Goal: Information Seeking & Learning: Learn about a topic

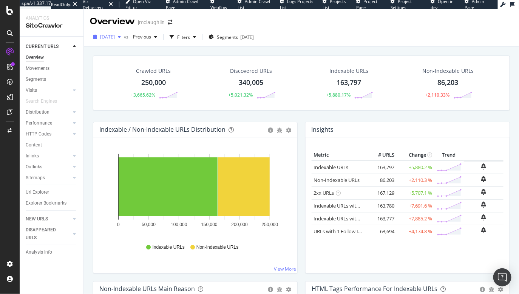
click at [121, 36] on icon "button" at bounding box center [119, 37] width 3 height 5
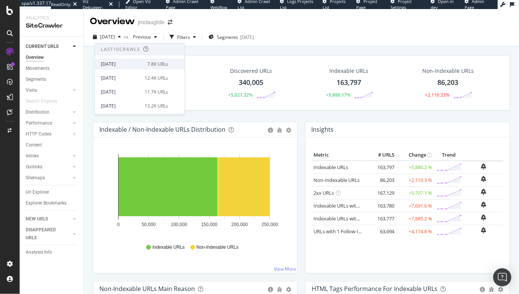
click at [128, 62] on div "[DATE]" at bounding box center [122, 64] width 42 height 7
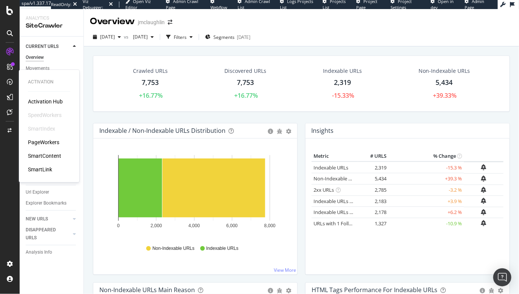
click at [33, 144] on div "PageWorkers" at bounding box center [43, 143] width 31 height 8
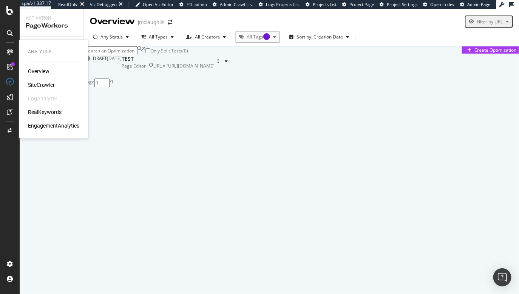
click at [39, 110] on div "RealKeywords" at bounding box center [45, 112] width 34 height 8
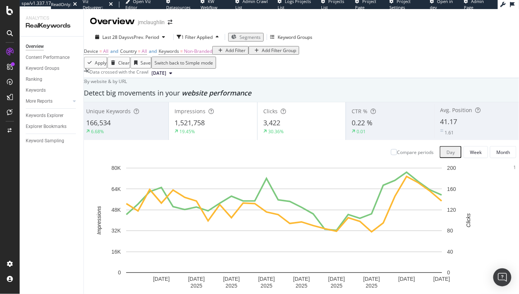
scroll to position [613, 0]
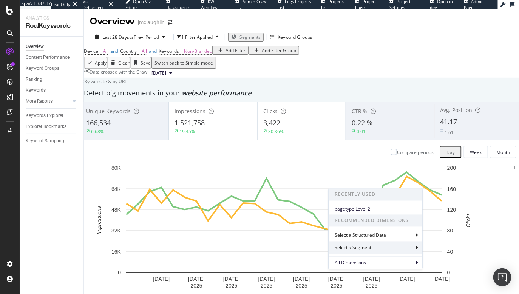
click at [366, 248] on div "Select a Segment" at bounding box center [354, 248] width 38 height 6
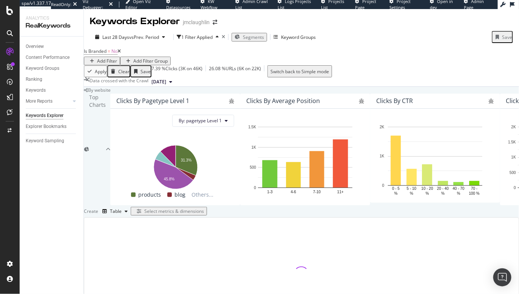
click at [121, 54] on icon at bounding box center [119, 51] width 3 height 5
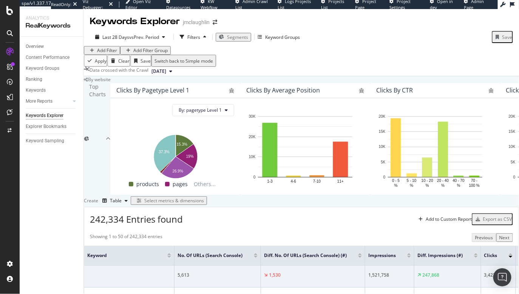
click at [236, 37] on span "Segments" at bounding box center [237, 37] width 21 height 6
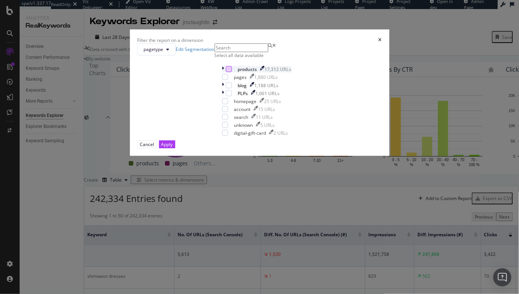
click at [226, 72] on div "modal" at bounding box center [229, 69] width 6 height 6
click at [173, 148] on div "Apply" at bounding box center [167, 144] width 12 height 6
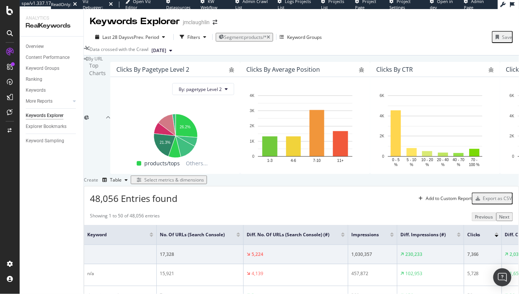
scroll to position [172, 0]
click at [204, 177] on div "Select metrics & dimensions" at bounding box center [174, 180] width 60 height 6
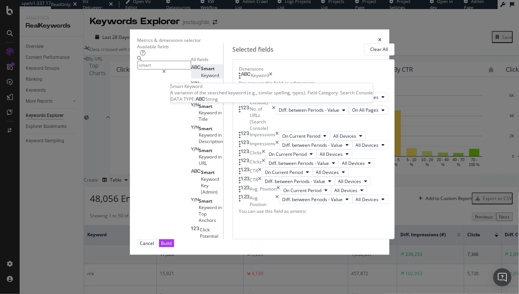
type input "smart"
click at [201, 79] on span "Keyword" at bounding box center [210, 75] width 18 height 6
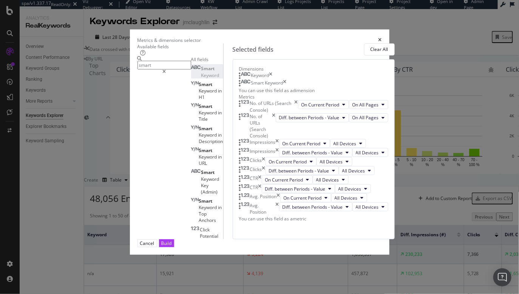
click at [273, 80] on div "Keyword" at bounding box center [256, 76] width 34 height 8
click at [273, 80] on icon "times" at bounding box center [271, 76] width 3 height 8
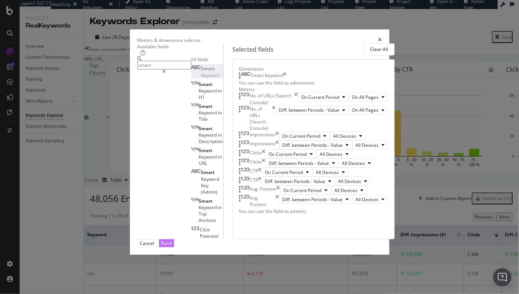
click at [172, 247] on div "Build" at bounding box center [166, 243] width 11 height 6
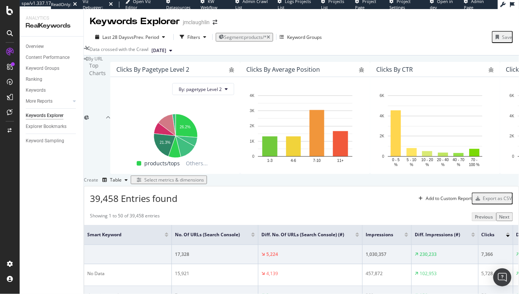
scroll to position [1073, 0]
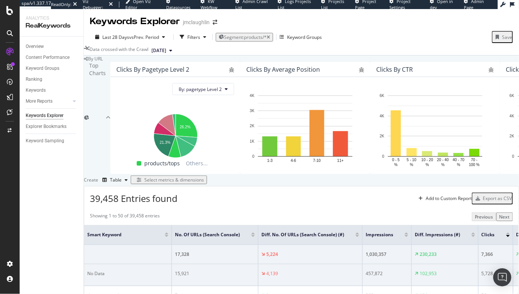
scroll to position [190, 0]
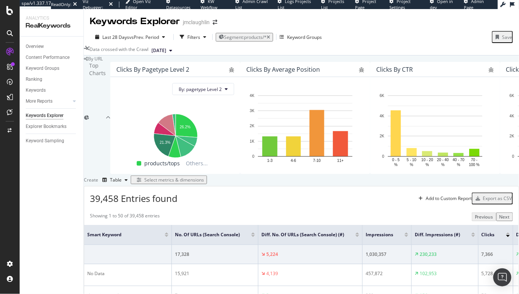
click at [204, 177] on div "Select metrics & dimensions" at bounding box center [174, 180] width 60 height 6
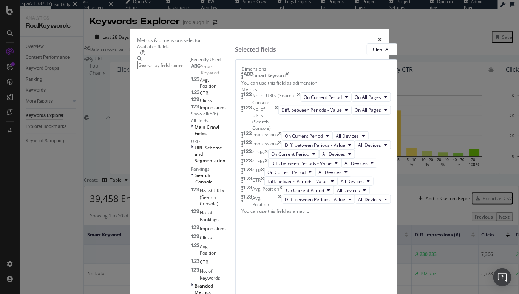
click at [158, 70] on input "modal" at bounding box center [165, 65] width 54 height 9
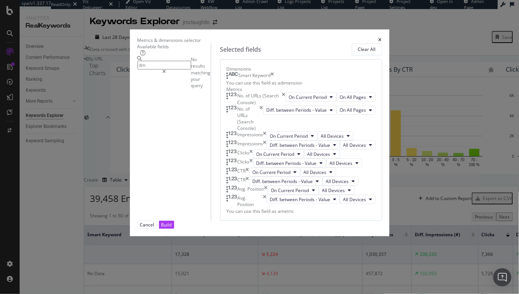
type input "d"
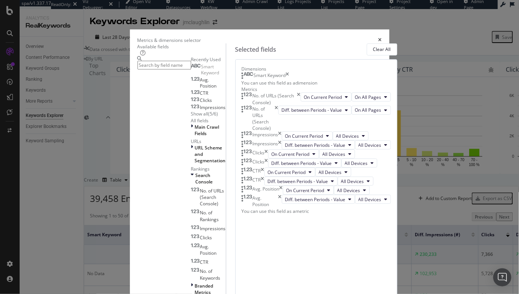
type input "m"
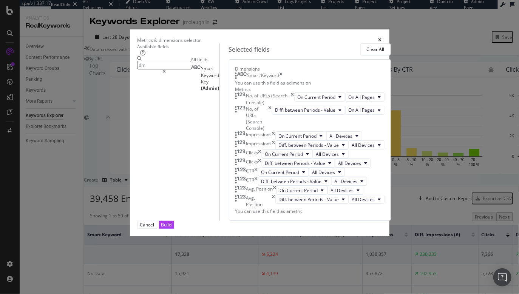
type input "d"
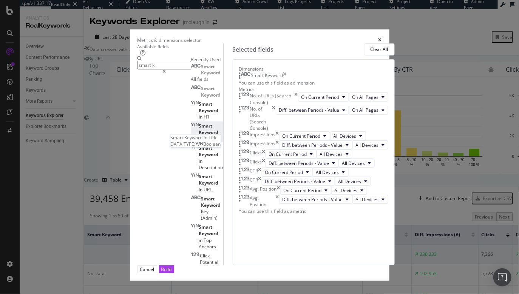
type input "smart k"
click at [199, 136] on span "Keyword" at bounding box center [209, 132] width 20 height 6
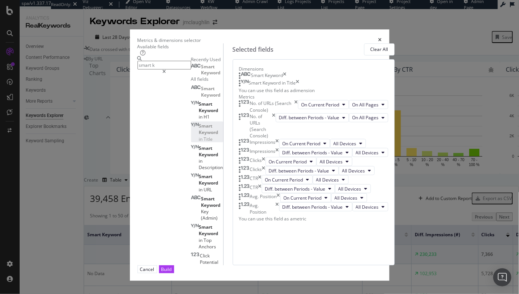
click at [298, 113] on icon "times" at bounding box center [296, 106] width 3 height 13
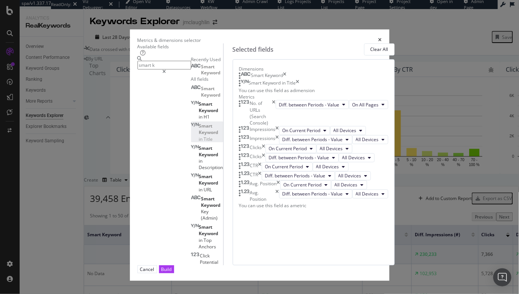
click at [276, 126] on icon "times" at bounding box center [274, 113] width 3 height 26
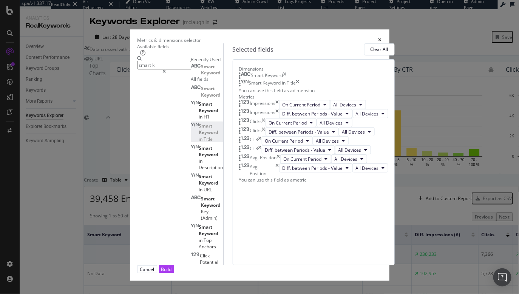
click at [262, 136] on div "Clicks" at bounding box center [256, 131] width 12 height 9
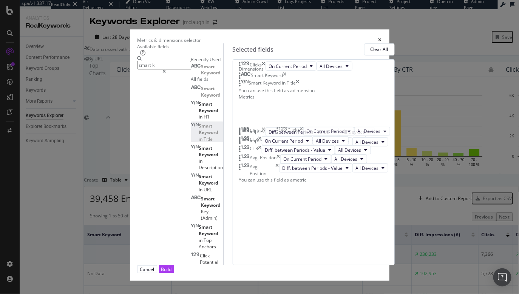
drag, startPoint x: 366, startPoint y: 197, endPoint x: 367, endPoint y: 132, distance: 64.7
click at [367, 132] on body "spa/v1.337.17 ReadOnly: Viz Debugger: Open Viz Editor Datasources KW Webflow Ad…" at bounding box center [259, 147] width 519 height 294
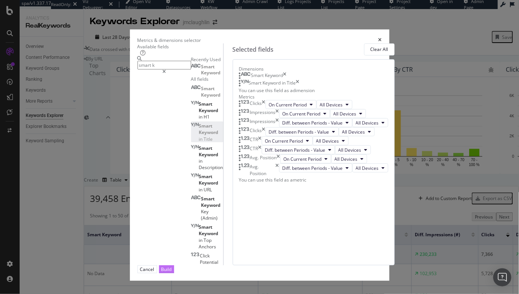
click at [172, 268] on div "Build" at bounding box center [166, 270] width 11 height 6
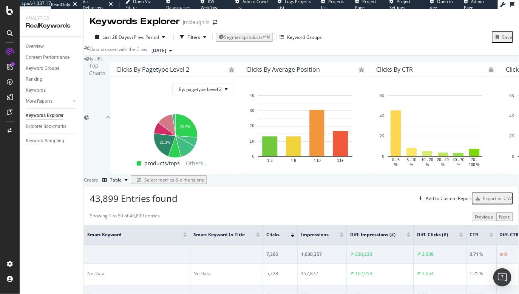
scroll to position [231, 0]
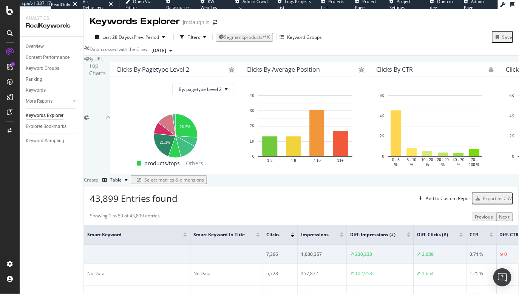
drag, startPoint x: 105, startPoint y: 177, endPoint x: 141, endPoint y: 179, distance: 35.6
click at [204, 177] on div "Select metrics & dimensions" at bounding box center [174, 180] width 60 height 6
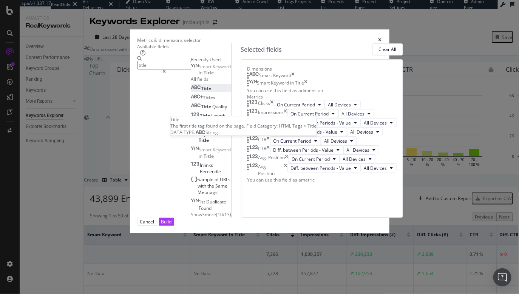
type input "title"
click at [191, 92] on div "Title" at bounding box center [201, 88] width 20 height 6
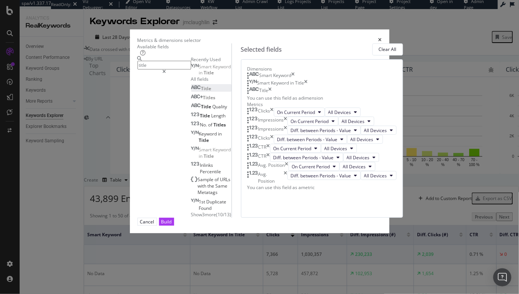
scroll to position [0, 0]
click at [172, 225] on div "Build" at bounding box center [166, 222] width 11 height 6
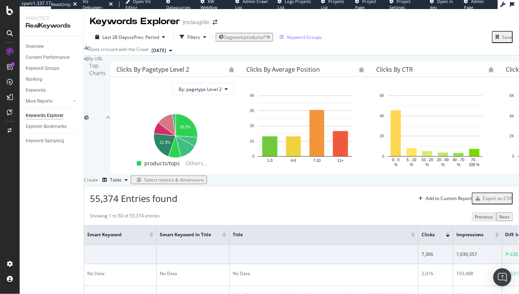
click at [306, 37] on div "Keyword Groups" at bounding box center [304, 37] width 35 height 6
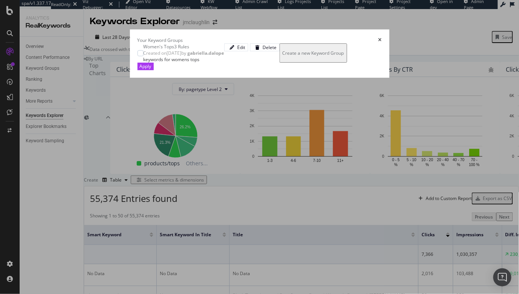
click at [382, 38] on icon "times" at bounding box center [380, 40] width 3 height 5
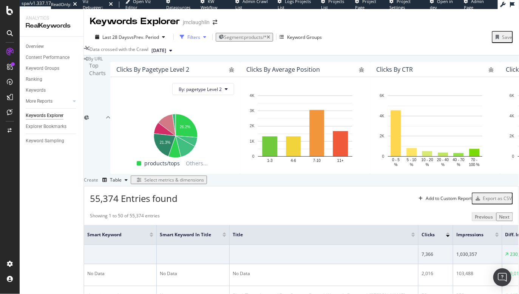
click at [196, 36] on div "Filters" at bounding box center [194, 37] width 13 height 6
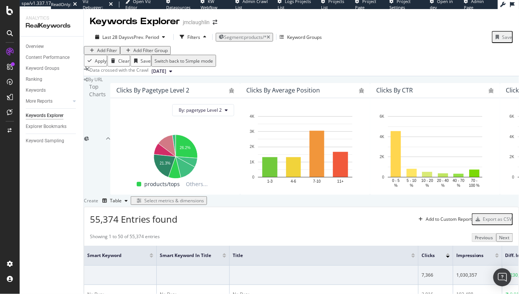
click at [111, 54] on div "Add Filter" at bounding box center [107, 50] width 20 height 6
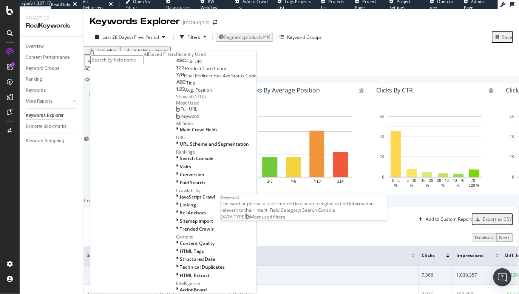
click at [181, 119] on span "Keyword" at bounding box center [190, 116] width 18 height 6
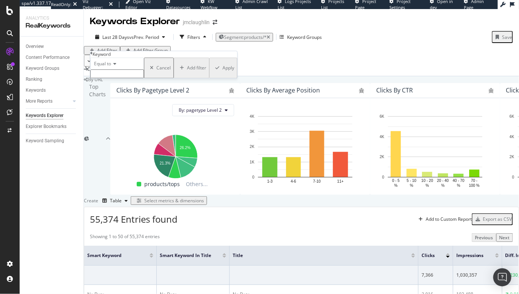
click at [111, 67] on span "Equal to" at bounding box center [102, 64] width 17 height 6
click at [135, 51] on div "Keyword" at bounding box center [163, 54] width 147 height 6
click at [111, 56] on div "Keyword" at bounding box center [102, 54] width 18 height 6
click at [90, 59] on div "Keyword Equal to Cancel Add filter Apply" at bounding box center [164, 65] width 148 height 28
click at [116, 67] on icon at bounding box center [113, 64] width 5 height 5
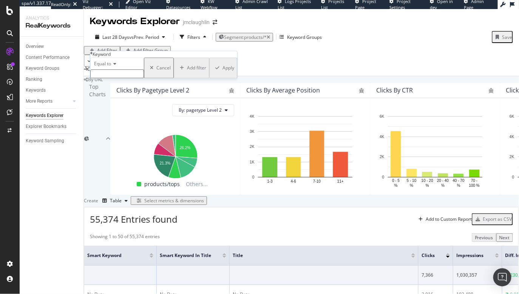
click at [93, 56] on icon at bounding box center [91, 53] width 2 height 5
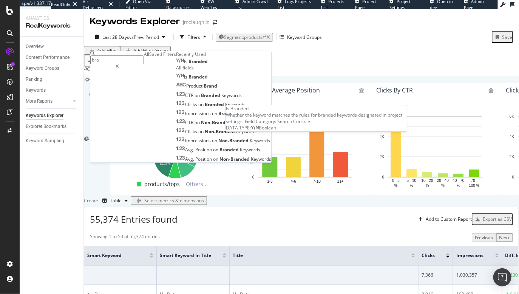
type input "bra"
click at [189, 65] on span "Branded" at bounding box center [198, 62] width 19 height 6
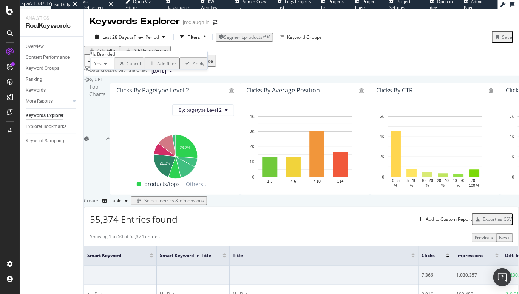
click at [107, 67] on icon at bounding box center [104, 64] width 5 height 5
click at [99, 85] on span "No" at bounding box center [96, 82] width 6 height 6
click at [191, 67] on div "Apply" at bounding box center [197, 63] width 12 height 6
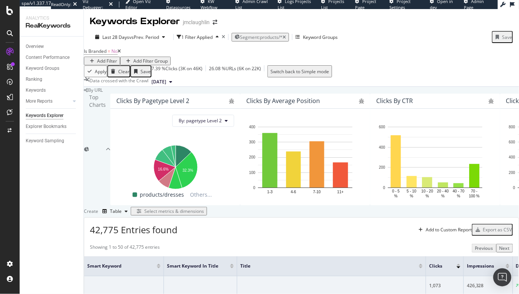
scroll to position [1130, 0]
click at [204, 208] on div "Select metrics & dimensions" at bounding box center [174, 211] width 60 height 6
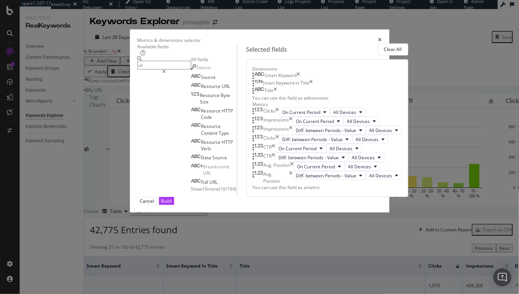
type input "u"
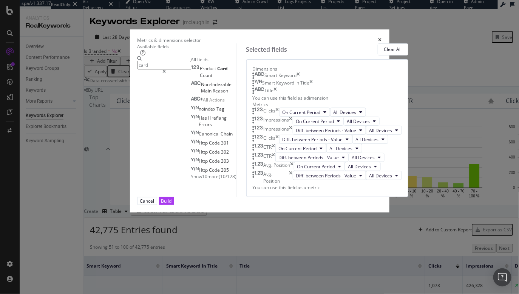
type input "card"
click at [382, 38] on icon "times" at bounding box center [380, 40] width 3 height 5
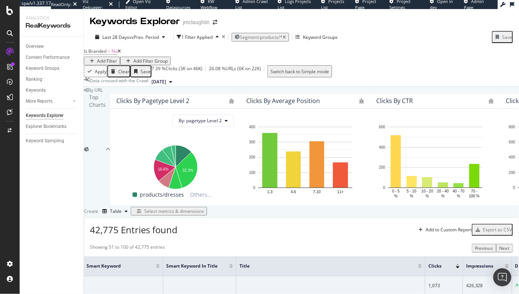
scroll to position [517, 0]
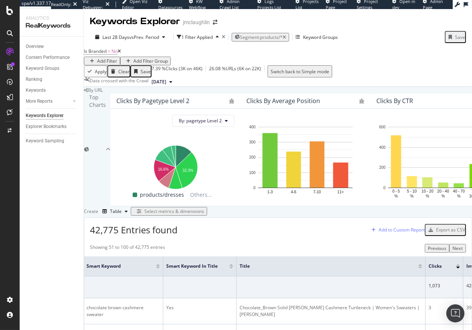
scroll to position [22, 0]
click at [204, 215] on div "Select metrics & dimensions" at bounding box center [174, 211] width 60 height 6
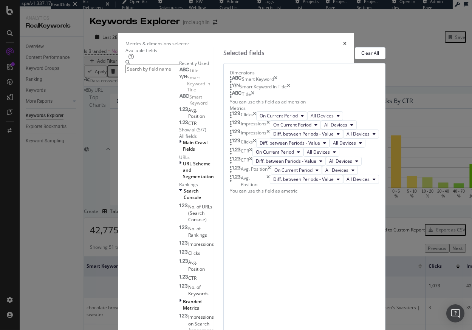
scroll to position [0, 0]
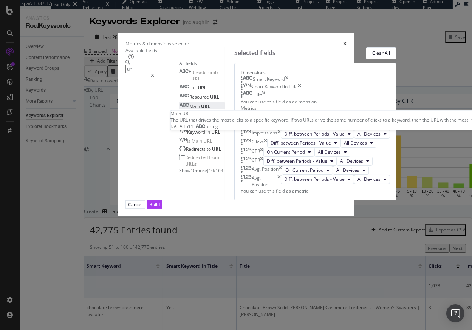
type input "url"
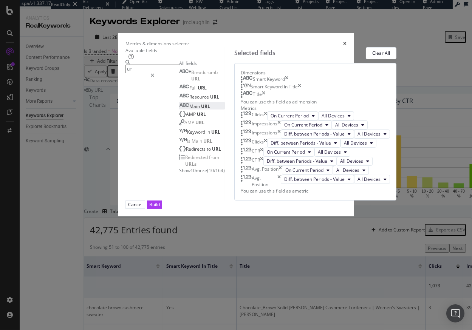
click at [201, 110] on span "URL" at bounding box center [205, 106] width 9 height 6
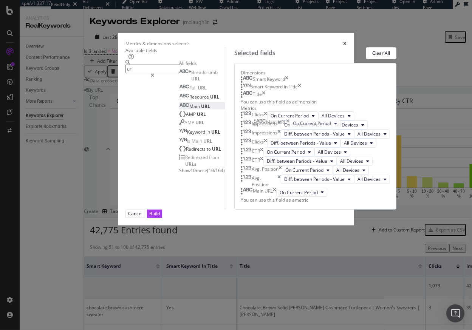
drag, startPoint x: 342, startPoint y: 267, endPoint x: 343, endPoint y: 128, distance: 139.1
click at [343, 128] on body "spa/v1.337.17 ReadOnly: Viz Debugger: Open Viz Editor Datasources KW Webflow Ad…" at bounding box center [236, 165] width 472 height 330
click at [189, 110] on span "Main" at bounding box center [195, 106] width 12 height 6
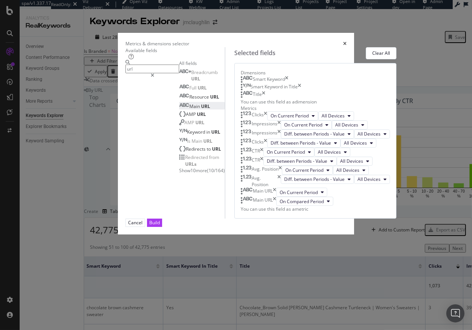
click at [276, 206] on icon "times" at bounding box center [274, 201] width 3 height 9
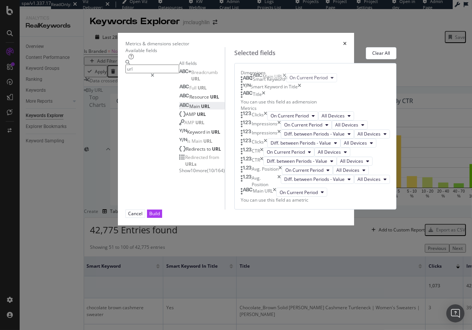
scroll to position [27, 0]
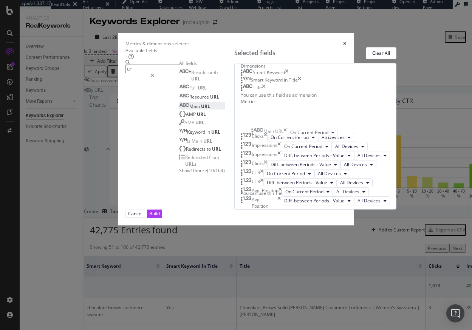
drag, startPoint x: 342, startPoint y: 238, endPoint x: 341, endPoint y: 134, distance: 104.0
click at [341, 134] on body "spa/v1.337.17 ReadOnly: Viz Debugger: Open Viz Editor Datasources KW Webflow Ad…" at bounding box center [236, 165] width 472 height 330
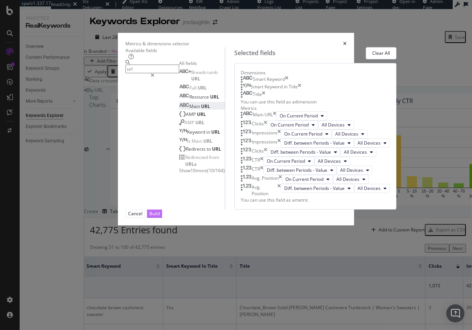
click at [160, 217] on div "Build" at bounding box center [154, 214] width 11 height 6
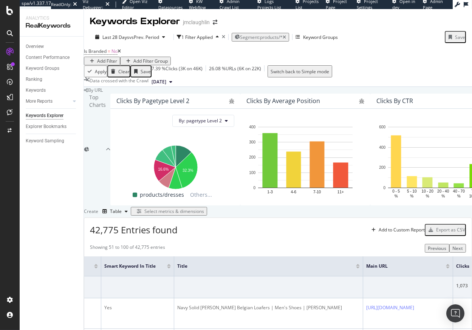
scroll to position [0, 86]
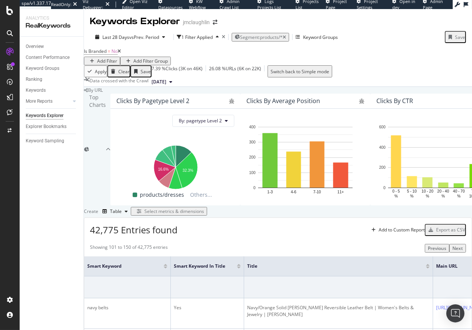
scroll to position [911, 0]
drag, startPoint x: 104, startPoint y: 213, endPoint x: 112, endPoint y: 212, distance: 8.0
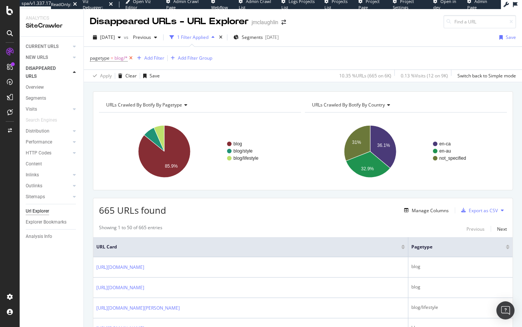
click at [132, 59] on icon at bounding box center [131, 58] width 6 height 8
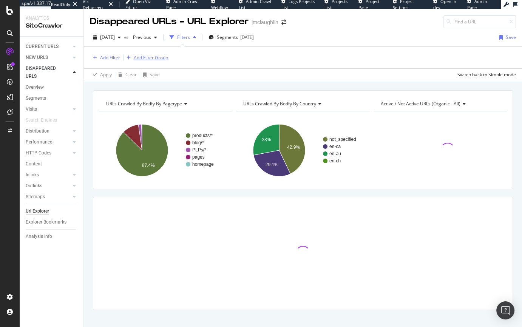
click at [151, 58] on div "Add Filter Group" at bounding box center [151, 57] width 34 height 6
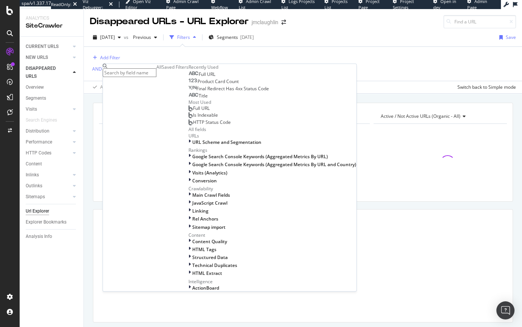
click at [148, 72] on input "text" at bounding box center [130, 72] width 54 height 9
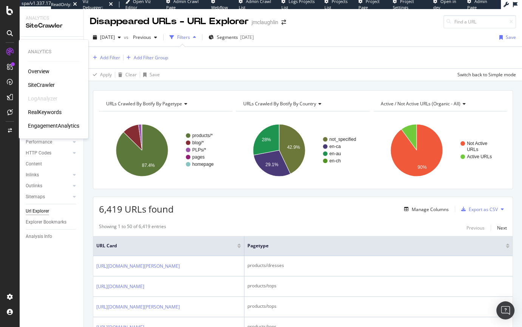
click at [56, 111] on div "RealKeywords" at bounding box center [45, 112] width 34 height 8
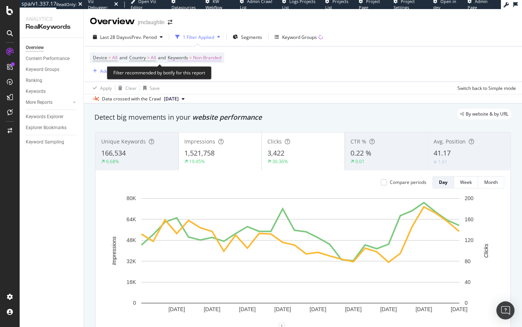
click at [193, 59] on span "Keywords = Non-Branded" at bounding box center [195, 57] width 54 height 7
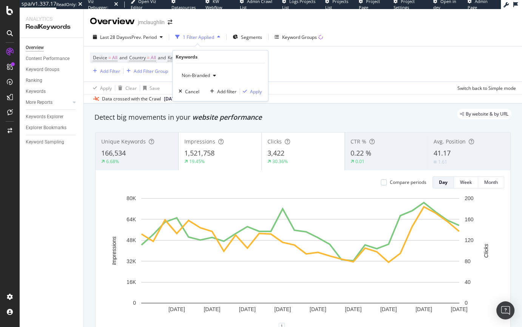
click at [212, 78] on div "Non-Branded" at bounding box center [199, 75] width 40 height 11
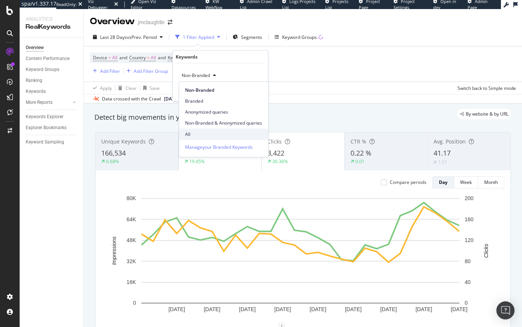
click at [186, 134] on span "All" at bounding box center [223, 134] width 77 height 7
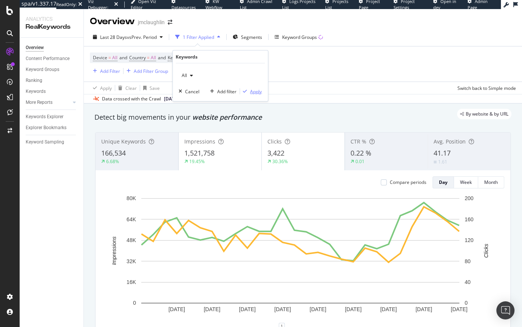
click at [256, 90] on div "Apply" at bounding box center [256, 91] width 12 height 6
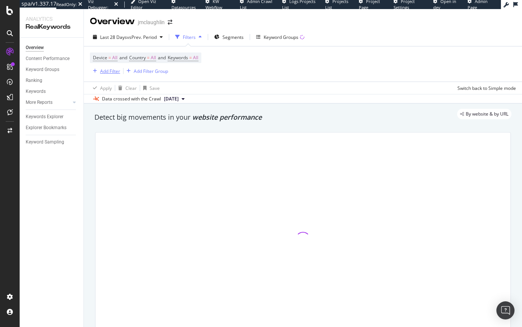
click at [105, 70] on div "Add Filter" at bounding box center [110, 71] width 20 height 6
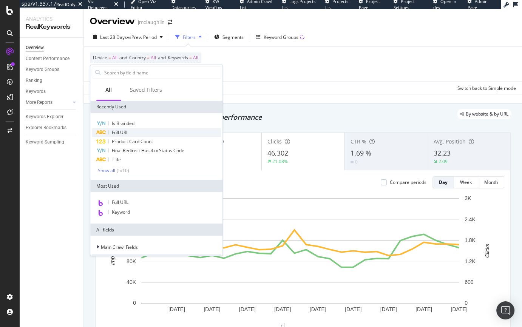
click at [112, 131] on span "Full URL" at bounding box center [120, 132] width 17 height 6
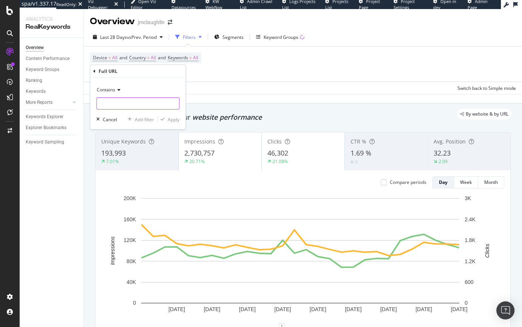
click at [105, 104] on input "text" at bounding box center [138, 104] width 82 height 12
paste input "https://www.jmclaughlin.com/products/adelyn-skirt"
type input "https://www.jmclaughlin.com/products/adelyn-skirt"
click at [174, 119] on div "Apply" at bounding box center [174, 119] width 12 height 6
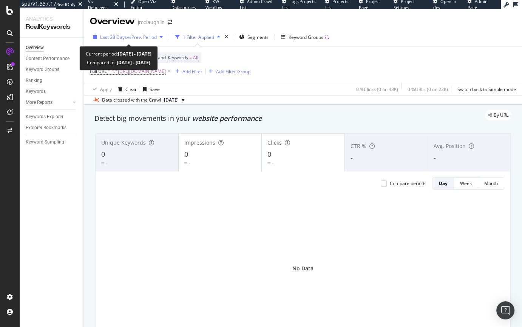
click at [140, 37] on span "vs Prev. Period" at bounding box center [142, 37] width 30 height 6
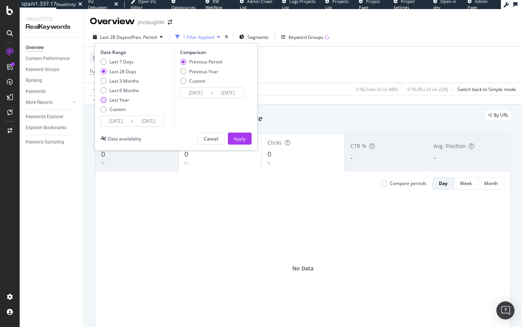
click at [109, 101] on div "Last Year" at bounding box center [120, 100] width 39 height 6
type input "2024/09/05"
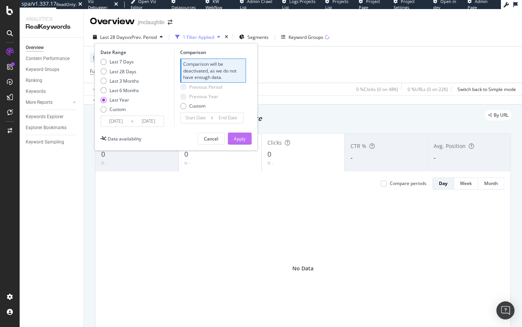
click at [238, 143] on div "Apply" at bounding box center [240, 138] width 12 height 11
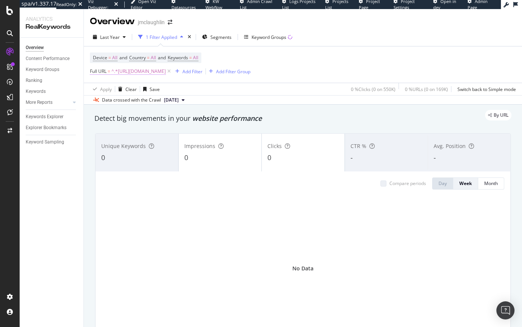
click at [166, 71] on span "^.*https://www.jmclaughlin.com/products/adelyn-skirt.*$" at bounding box center [139, 71] width 54 height 11
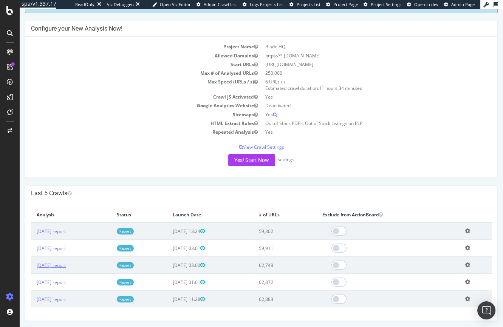
scroll to position [64, 0]
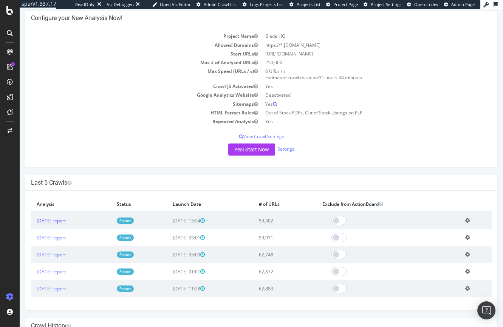
click at [60, 220] on link "[DATE] report" at bounding box center [51, 221] width 29 height 6
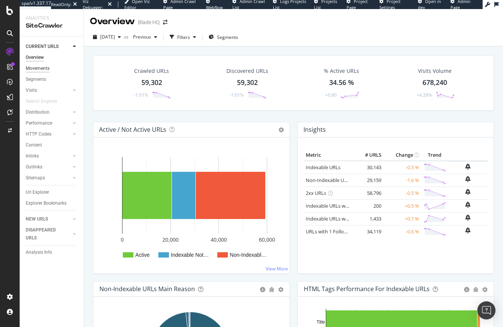
click at [44, 69] on div "Movements" at bounding box center [38, 69] width 24 height 8
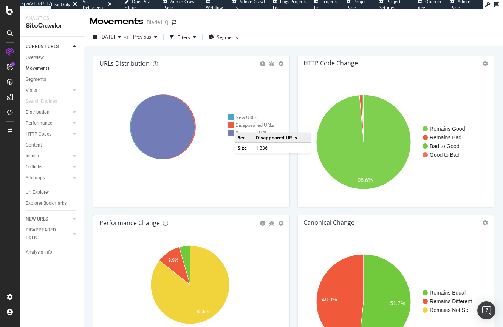
click at [242, 125] on div "Disappeared URLs" at bounding box center [251, 125] width 46 height 6
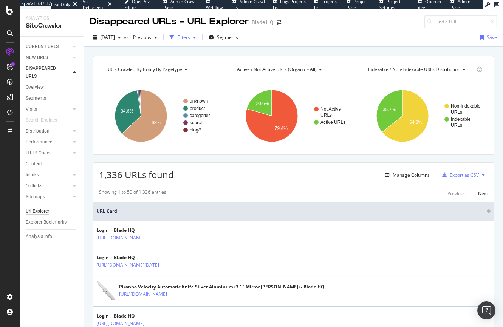
click at [190, 38] on div "Filters" at bounding box center [183, 37] width 13 height 6
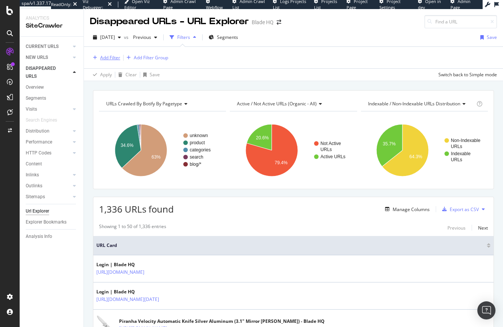
click at [111, 57] on div "Add Filter" at bounding box center [110, 57] width 20 height 6
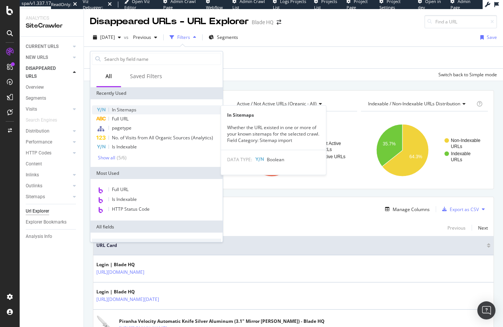
click at [122, 109] on span "In Sitemaps" at bounding box center [124, 110] width 25 height 6
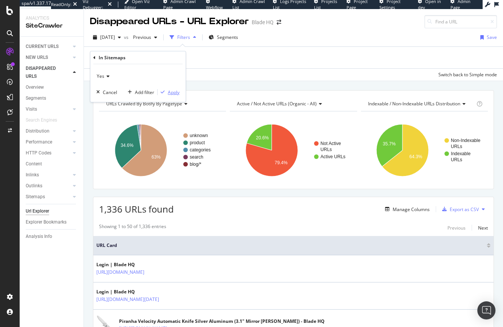
click at [176, 92] on div "Apply" at bounding box center [174, 92] width 12 height 6
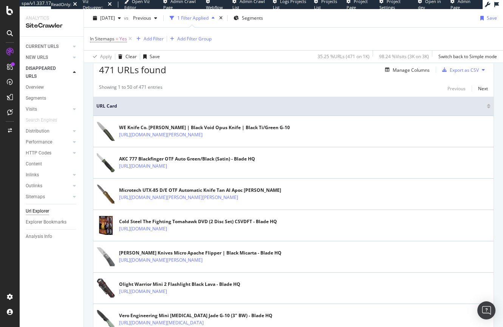
scroll to position [141, 0]
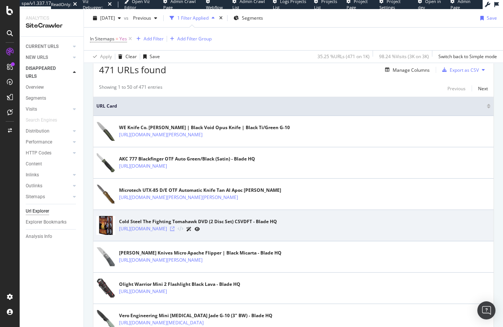
click at [175, 229] on icon at bounding box center [172, 229] width 5 height 5
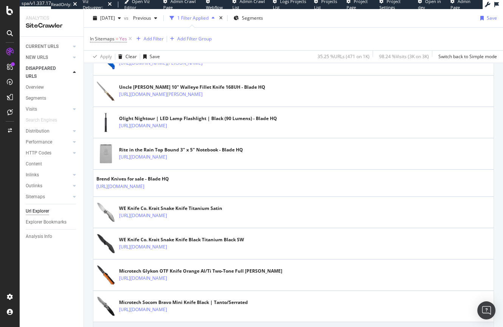
scroll to position [0, 0]
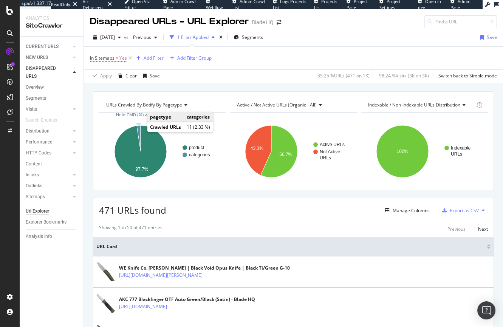
click at [139, 131] on icon "A chart." at bounding box center [139, 139] width 4 height 26
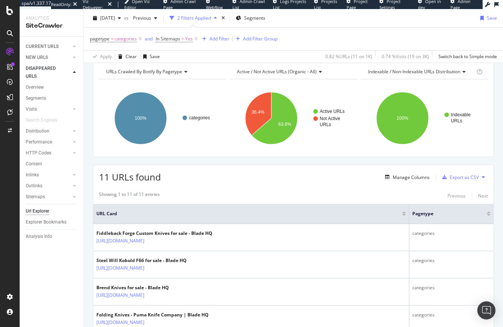
scroll to position [99, 0]
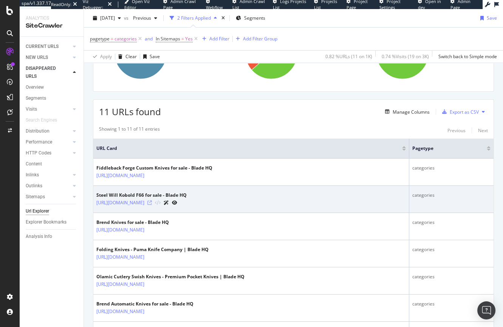
click at [152, 202] on icon at bounding box center [149, 203] width 5 height 5
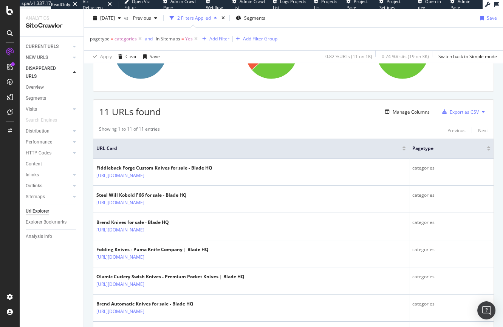
scroll to position [1, 0]
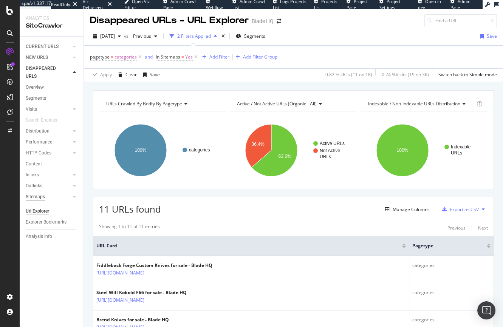
click at [37, 199] on div "Sitemaps" at bounding box center [35, 197] width 19 height 8
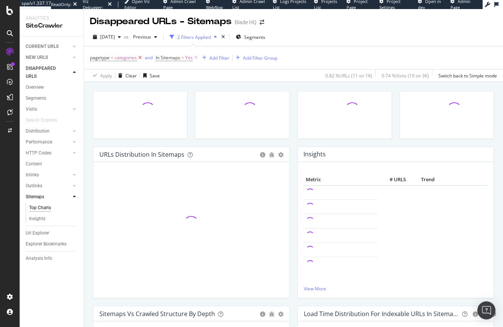
click at [140, 57] on icon at bounding box center [140, 58] width 6 height 8
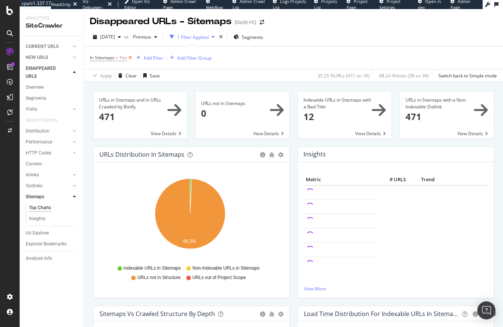
click at [131, 58] on icon at bounding box center [130, 58] width 6 height 8
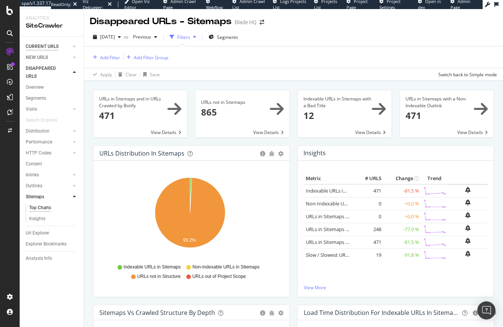
click at [42, 44] on div "CURRENT URLS" at bounding box center [42, 47] width 33 height 8
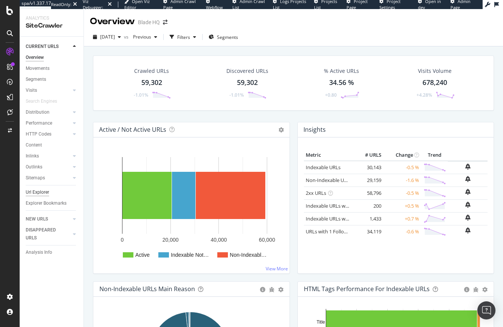
click at [33, 195] on div "Url Explorer" at bounding box center [37, 193] width 23 height 8
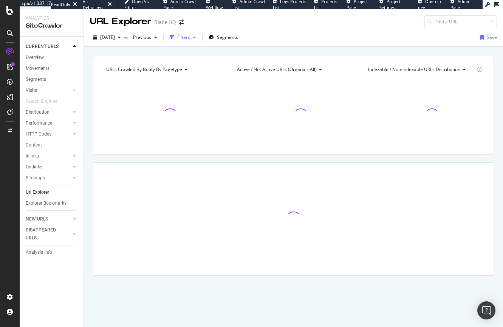
click at [199, 39] on div "button" at bounding box center [194, 37] width 9 height 5
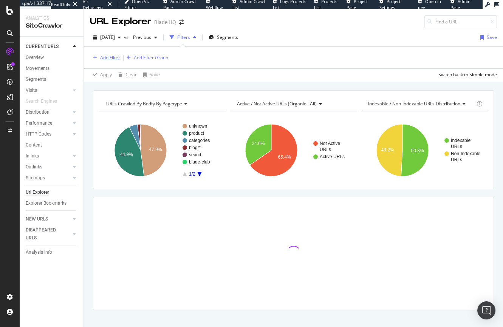
click at [111, 58] on div "Add Filter" at bounding box center [110, 57] width 20 height 6
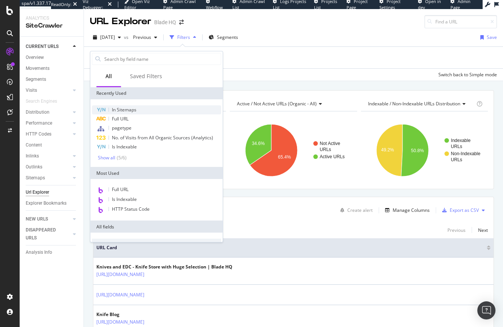
click at [119, 108] on span "In Sitemaps" at bounding box center [124, 110] width 25 height 6
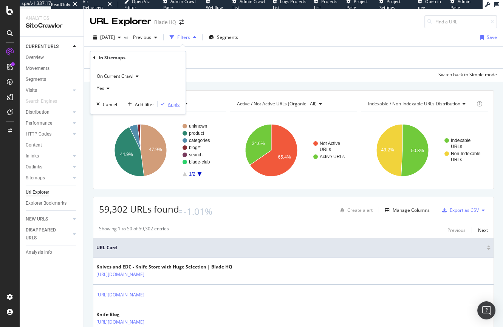
click at [177, 105] on div "Apply" at bounding box center [174, 104] width 12 height 6
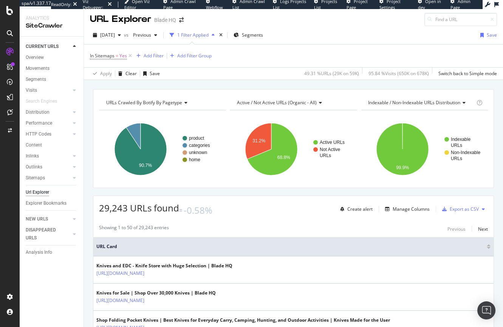
scroll to position [3, 0]
click at [153, 59] on button "Add Filter" at bounding box center [148, 55] width 30 height 9
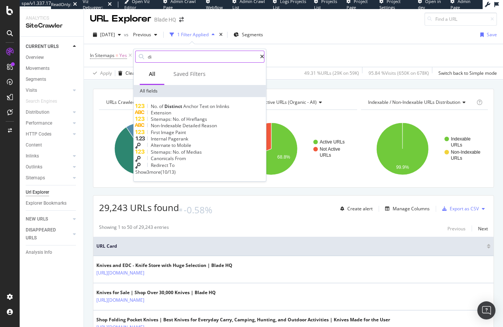
type input "d"
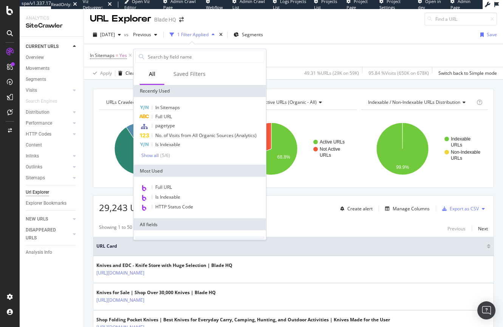
click at [305, 48] on div "In Sitemaps = Yes Add Filter Add Filter Group" at bounding box center [293, 55] width 407 height 23
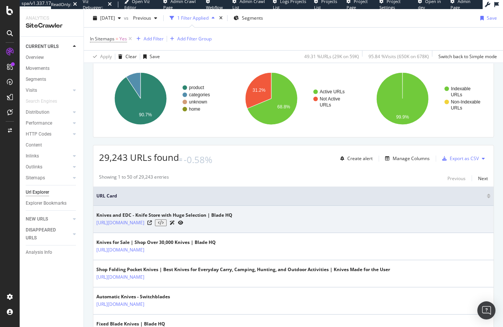
scroll to position [82, 0]
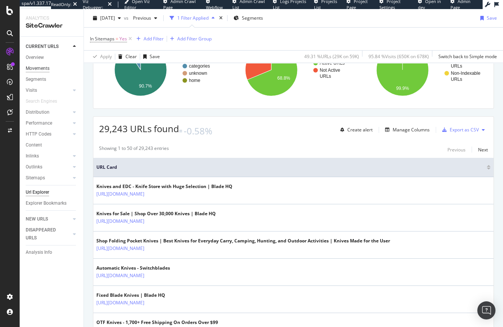
click at [42, 70] on div "Movements" at bounding box center [38, 69] width 24 height 8
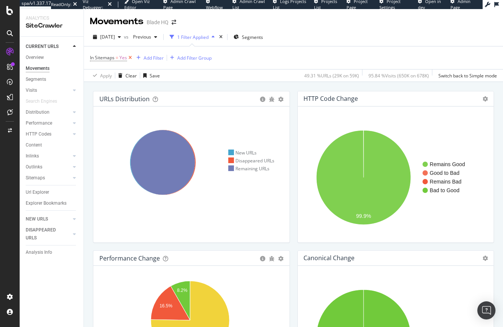
click at [129, 57] on icon at bounding box center [130, 58] width 6 height 8
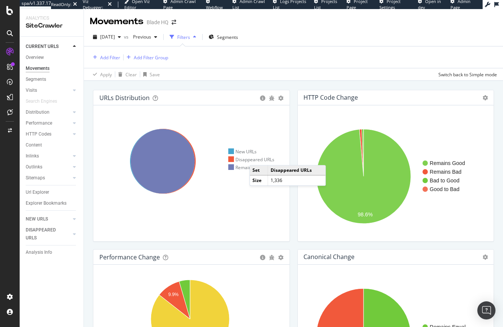
click at [257, 158] on div "Disappeared URLs" at bounding box center [251, 160] width 46 height 6
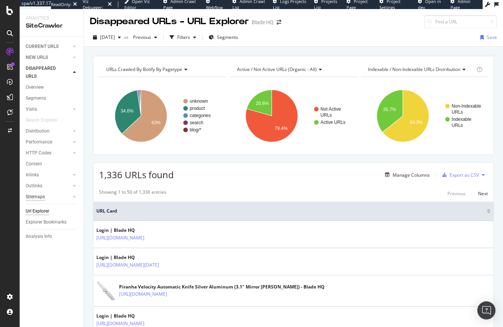
click at [41, 197] on div "Sitemaps" at bounding box center [35, 197] width 19 height 8
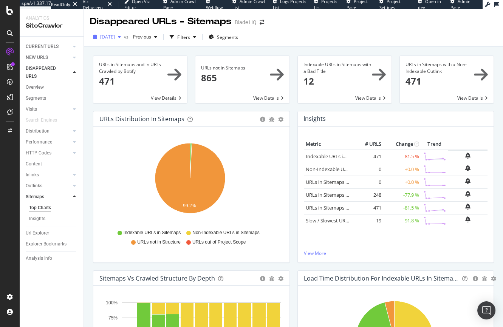
click at [115, 37] on span "[DATE]" at bounding box center [107, 37] width 15 height 6
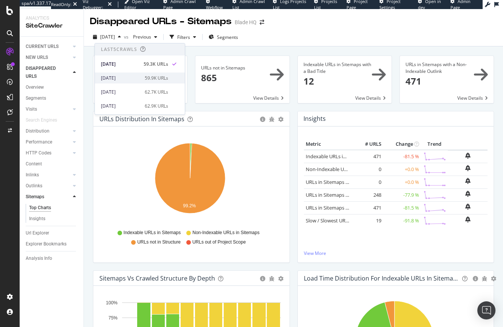
click at [119, 75] on div "[DATE]" at bounding box center [120, 78] width 39 height 7
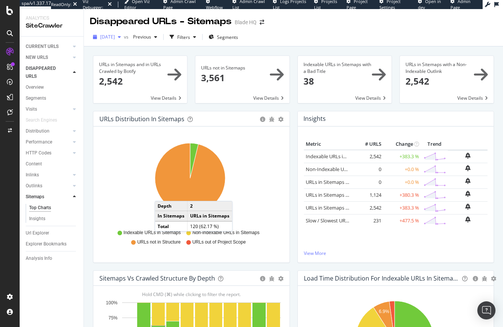
click at [115, 40] on span "[DATE]" at bounding box center [107, 37] width 15 height 6
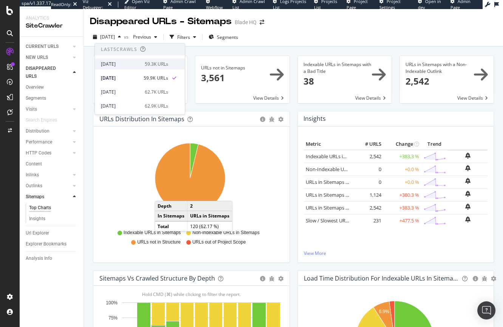
click at [116, 59] on div "2025 Sep. 4th 59.3K URLs" at bounding box center [140, 64] width 90 height 11
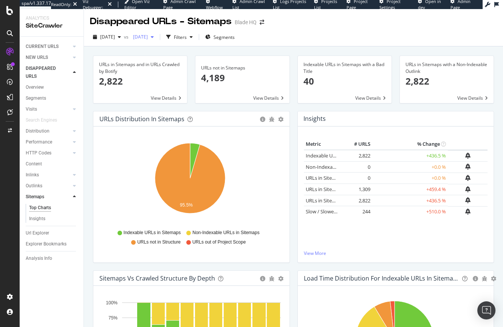
click at [148, 37] on span "[DATE]" at bounding box center [139, 37] width 18 height 6
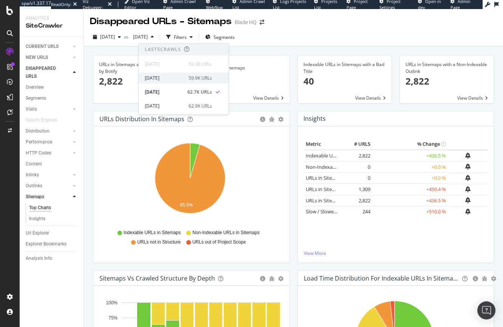
click at [163, 74] on div "2025 Aug. 31st 59.9K URLs" at bounding box center [184, 78] width 90 height 11
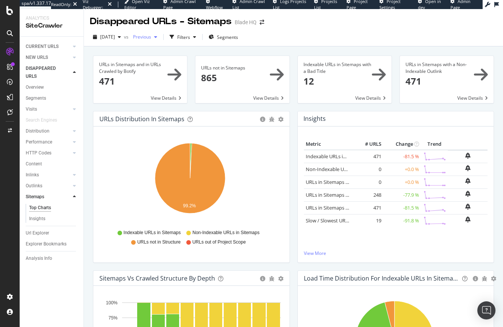
click at [151, 35] on span "Previous" at bounding box center [140, 37] width 21 height 6
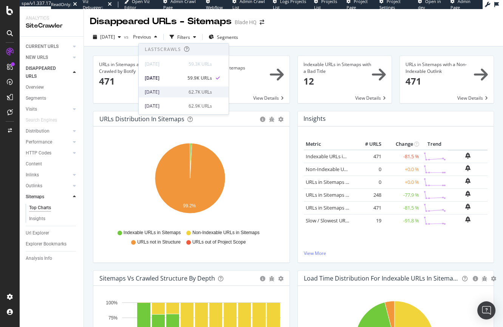
click at [161, 90] on div "[DATE]" at bounding box center [164, 92] width 39 height 7
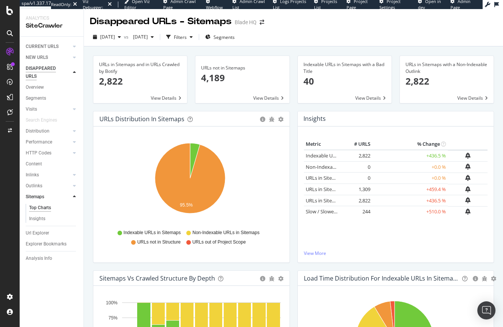
click at [39, 70] on div "DISAPPEARED URLS" at bounding box center [45, 73] width 38 height 16
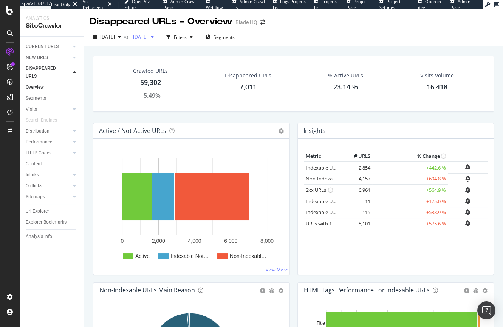
click at [157, 34] on div "[DATE]" at bounding box center [143, 36] width 27 height 11
click at [176, 71] on div "2025 Aug. 31st 59.9K URLs" at bounding box center [184, 77] width 90 height 14
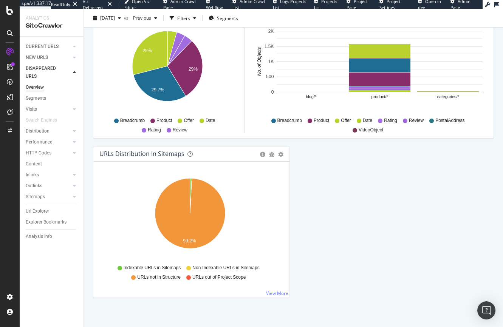
scroll to position [778, 0]
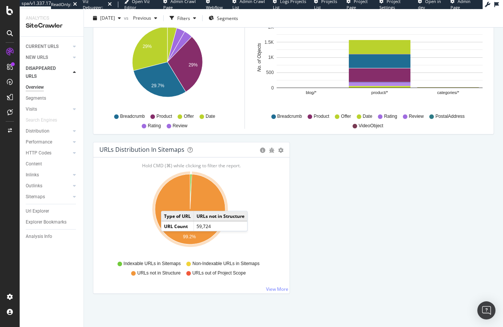
click at [169, 203] on icon "A chart." at bounding box center [190, 209] width 70 height 70
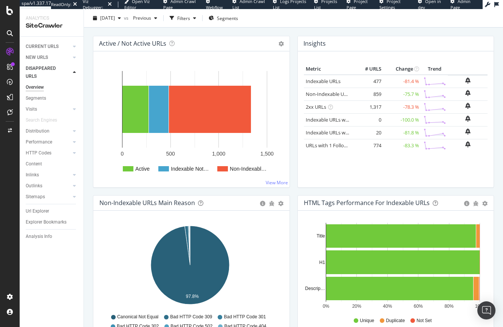
scroll to position [0, 0]
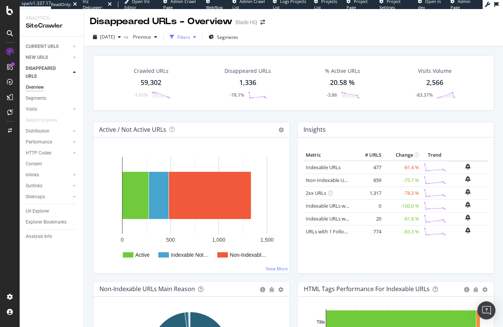
click at [190, 38] on div "Filters" at bounding box center [183, 37] width 13 height 6
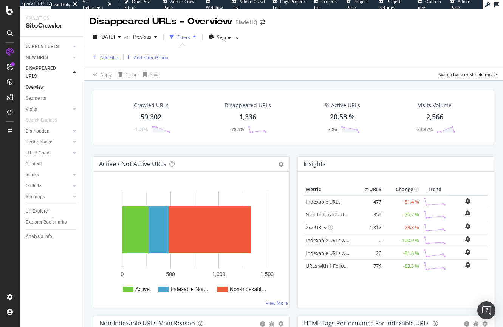
click at [102, 56] on div "Add Filter" at bounding box center [110, 57] width 20 height 6
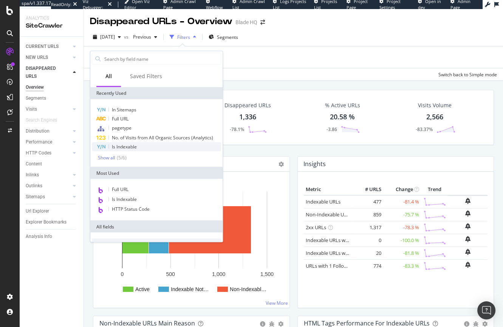
click at [112, 145] on span "Is Indexable" at bounding box center [124, 147] width 25 height 6
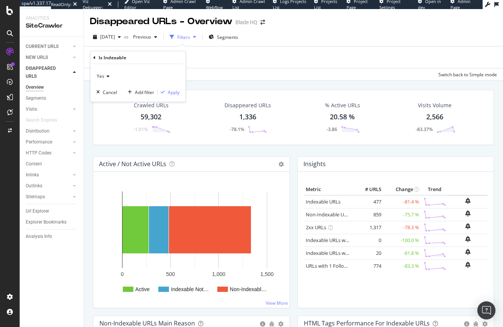
click at [93, 55] on icon at bounding box center [94, 57] width 2 height 5
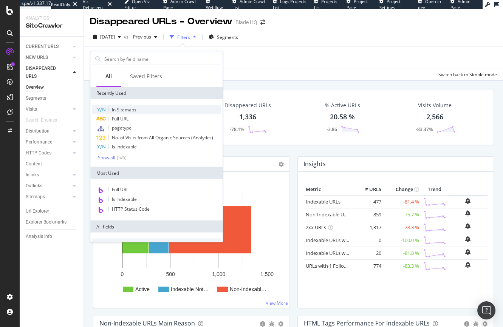
click at [116, 111] on span "In Sitemaps" at bounding box center [124, 110] width 25 height 6
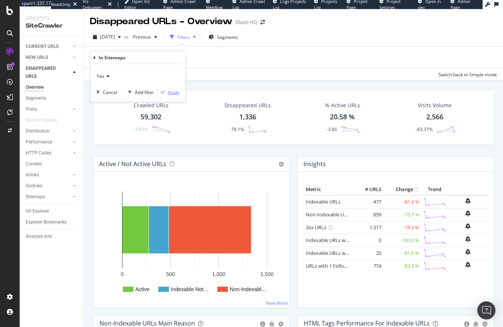
click at [169, 93] on div "Apply" at bounding box center [174, 92] width 12 height 6
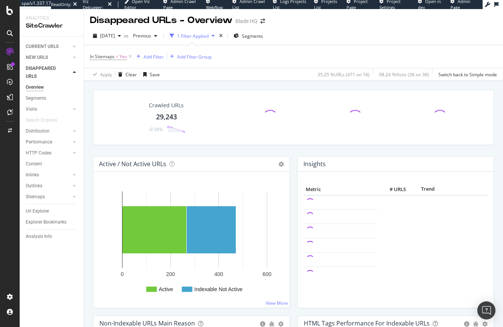
scroll to position [1, 0]
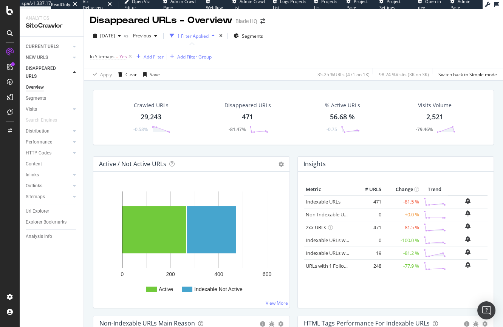
click at [236, 121] on div "Disappeared URLs 471 -81.47%" at bounding box center [248, 117] width 62 height 39
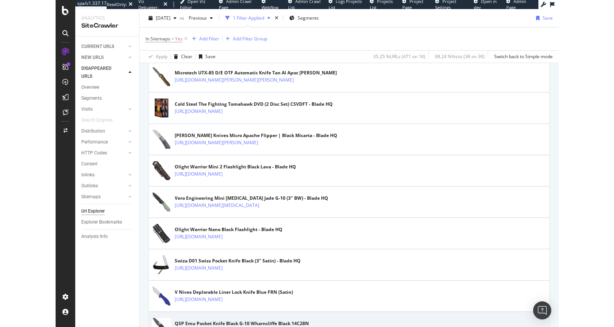
scroll to position [28, 0]
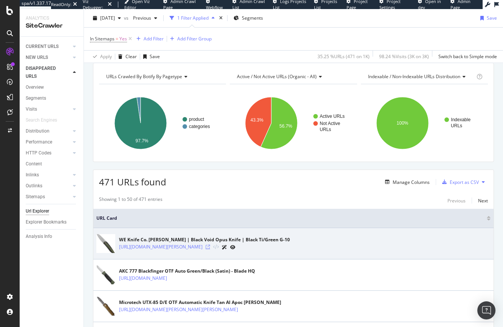
click at [210, 247] on icon at bounding box center [208, 247] width 5 height 5
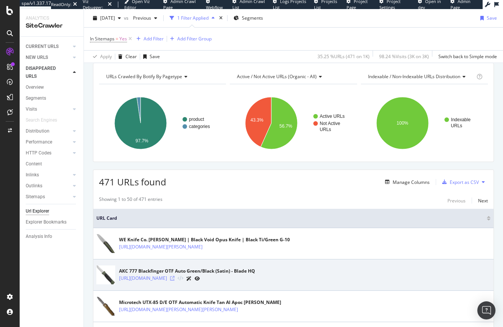
click at [175, 279] on icon at bounding box center [172, 278] width 5 height 5
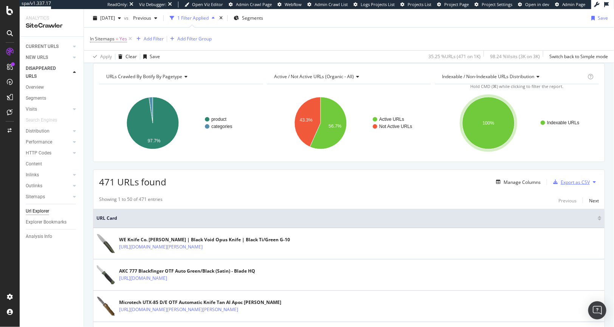
click at [503, 182] on div "Export as CSV" at bounding box center [575, 182] width 29 height 6
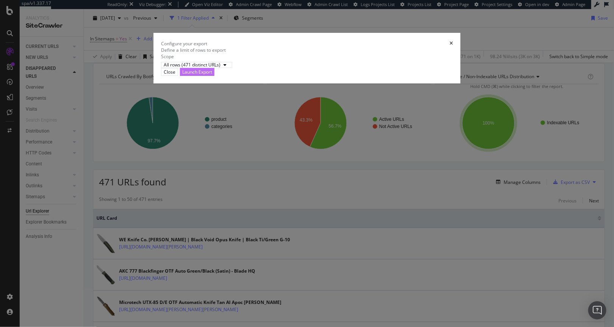
click at [212, 75] on div "Launch Export" at bounding box center [197, 72] width 30 height 6
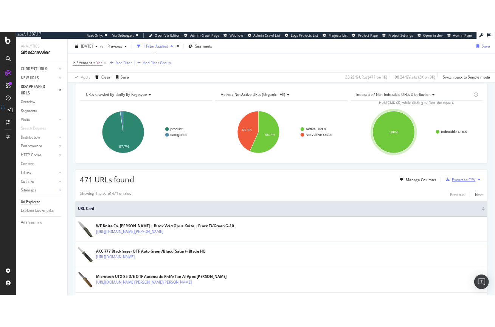
scroll to position [27, 0]
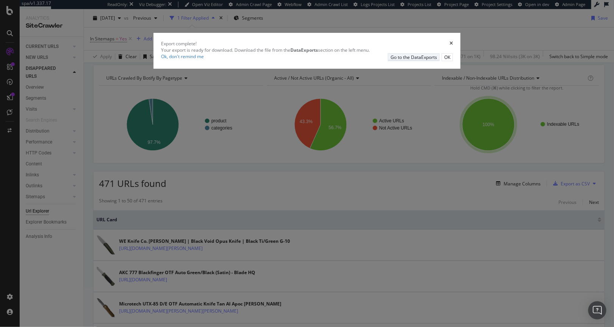
click at [401, 60] on div "Go to the DataExports" at bounding box center [414, 57] width 46 height 6
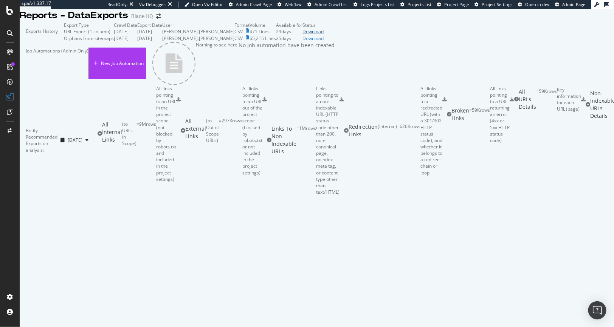
click at [324, 35] on div "Download" at bounding box center [312, 31] width 21 height 6
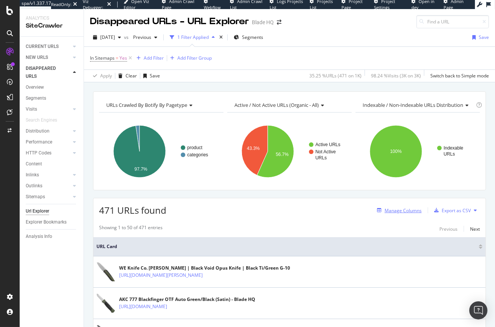
click at [399, 208] on div "Manage Columns" at bounding box center [402, 211] width 37 height 6
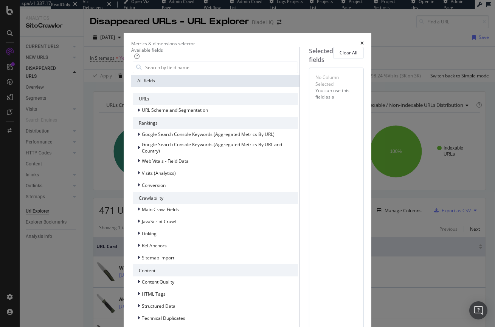
scroll to position [87, 0]
click at [142, 279] on span "Content Quality" at bounding box center [158, 282] width 33 height 6
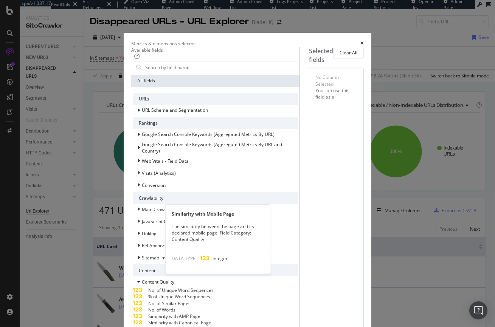
scroll to position [188, 0]
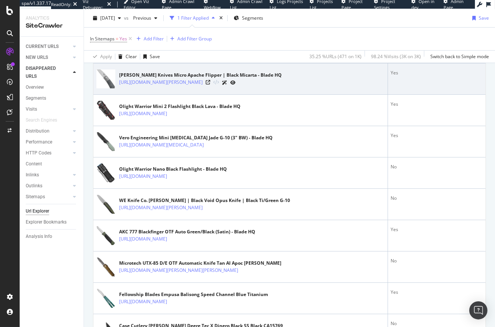
scroll to position [226, 0]
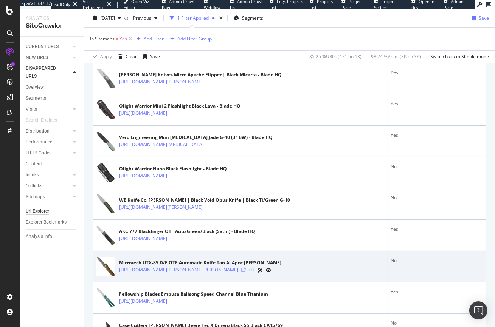
click at [246, 270] on icon at bounding box center [243, 270] width 5 height 5
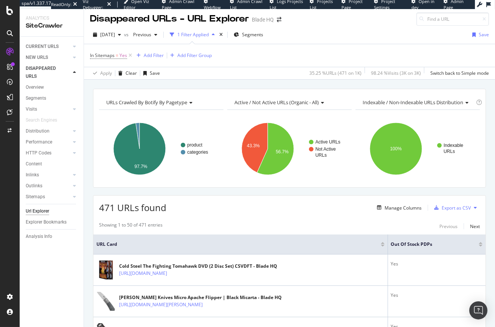
scroll to position [0, 0]
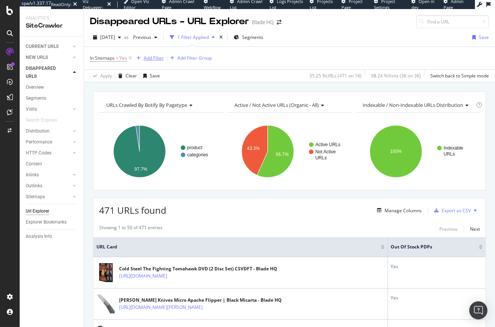
click at [149, 58] on div "Add Filter" at bounding box center [154, 58] width 20 height 6
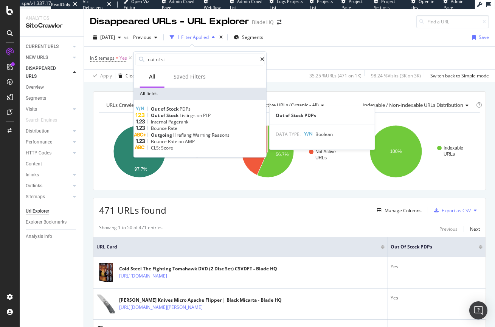
type input "out of st"
click at [180, 111] on span "Stock" at bounding box center [172, 109] width 13 height 6
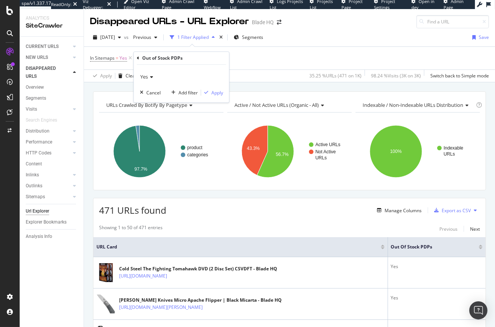
click at [145, 79] on span "Yes" at bounding box center [144, 77] width 8 height 7
click at [147, 101] on span "No" at bounding box center [147, 102] width 6 height 6
click at [222, 96] on div "Apply" at bounding box center [217, 93] width 12 height 6
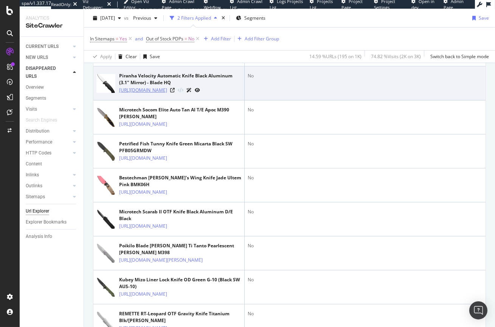
scroll to position [584, 0]
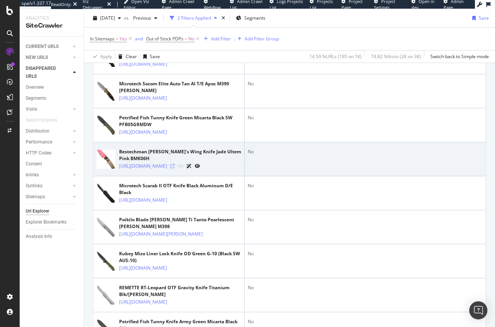
click at [175, 169] on icon at bounding box center [172, 166] width 5 height 5
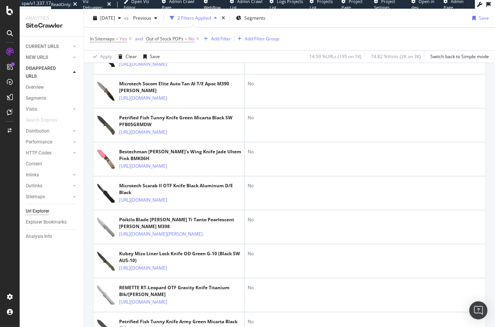
click at [175, 33] on icon at bounding box center [172, 30] width 5 height 5
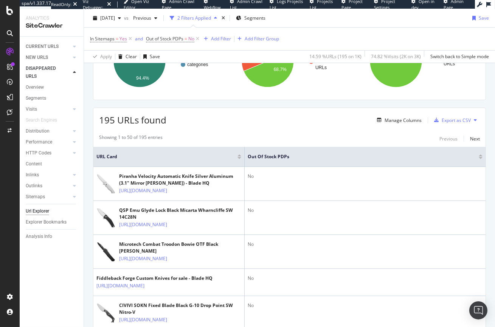
scroll to position [170, 0]
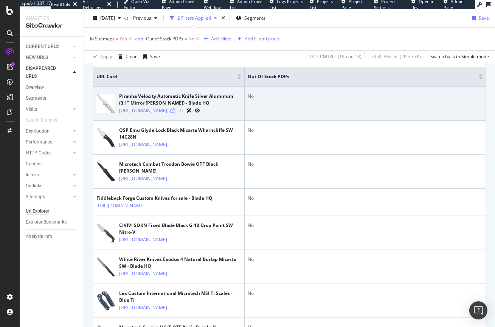
click at [175, 113] on icon at bounding box center [172, 110] width 5 height 5
